Goal: Task Accomplishment & Management: Use online tool/utility

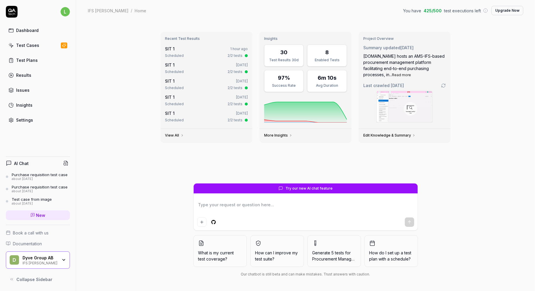
click at [33, 45] on div "Test Cases" at bounding box center [27, 45] width 23 height 6
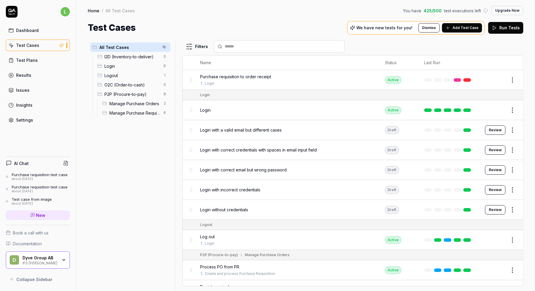
click at [41, 59] on link "Test Plans" at bounding box center [38, 59] width 64 height 11
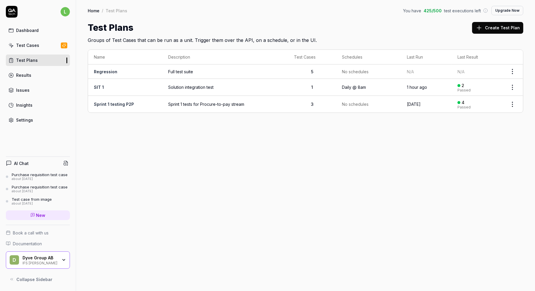
click at [185, 105] on span "Sprint 1 tests for Procure-to-pay stream" at bounding box center [225, 104] width 114 height 6
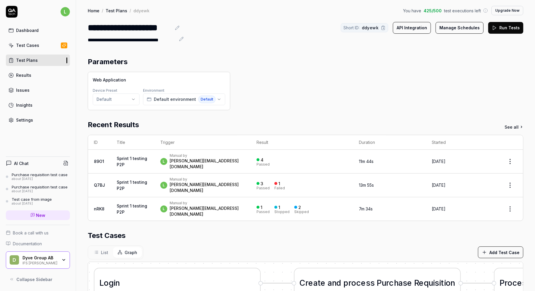
click at [502, 28] on button "Run Tests" at bounding box center [506, 28] width 35 height 12
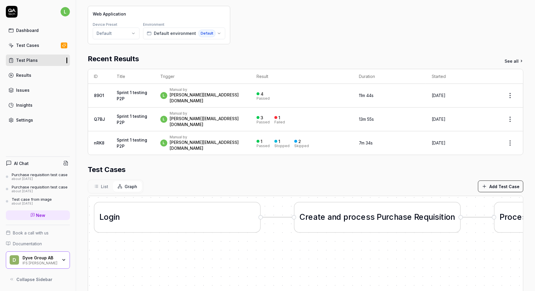
scroll to position [66, 0]
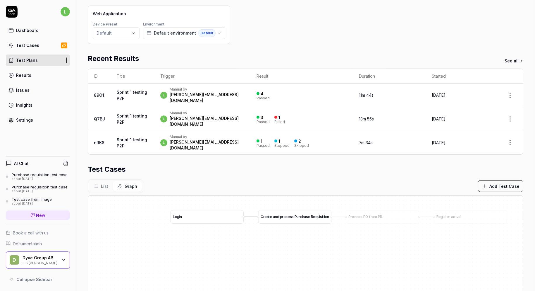
click at [289, 214] on span "e" at bounding box center [289, 216] width 2 height 4
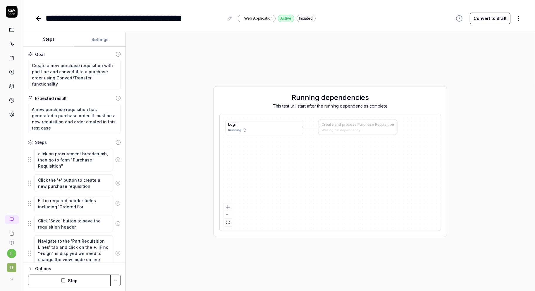
click at [234, 126] on span "g" at bounding box center [234, 124] width 2 height 4
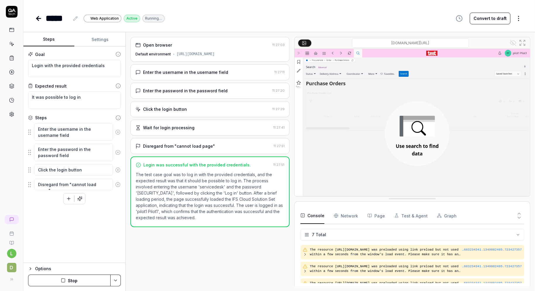
scroll to position [64, 0]
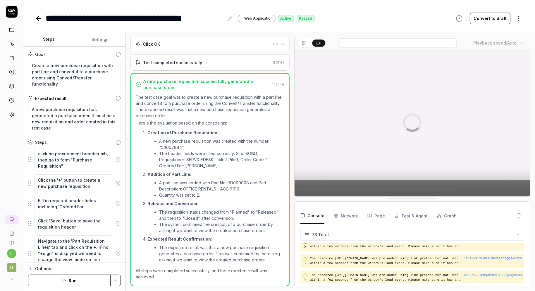
scroll to position [1120, 0]
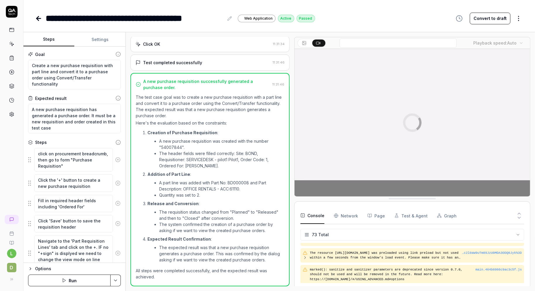
type textarea "*"
